Goal: Check status: Check status

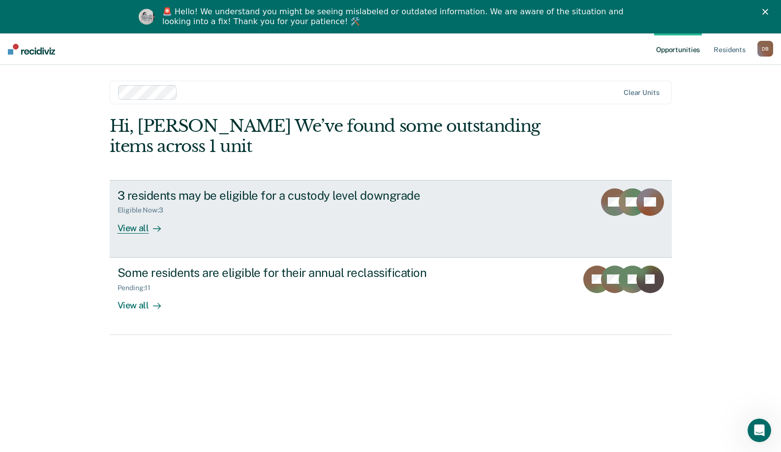
click at [180, 215] on div "3 residents may be eligible for a custody level downgrade Eligible Now : 3 View…" at bounding box center [302, 210] width 369 height 45
